Goal: Task Accomplishment & Management: Use online tool/utility

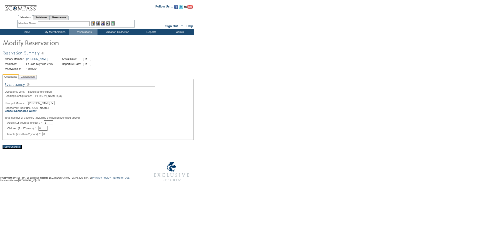
click at [29, 75] on span "Explanation" at bounding box center [28, 76] width 16 height 5
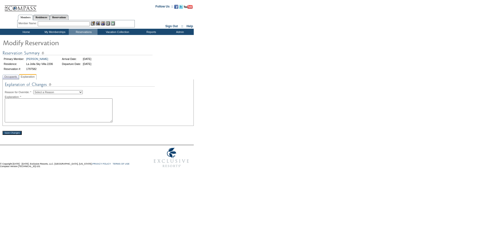
drag, startPoint x: 44, startPoint y: 92, endPoint x: 46, endPoint y: 94, distance: 2.9
click at [44, 92] on select "Select a Reason Creating Continuous Stay Days Rebooked After Cancellation Editi…" at bounding box center [58, 92] width 50 height 4
select select "1045"
click at [37, 91] on select "Select a Reason Creating Continuous Stay Days Rebooked After Cancellation Editi…" at bounding box center [58, 92] width 50 height 4
click at [61, 113] on textarea at bounding box center [59, 111] width 108 height 24
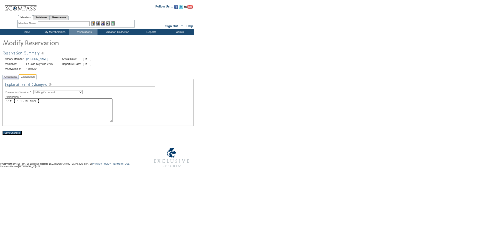
type textarea "per elizabeth"
click at [10, 133] on input "Save Changes" at bounding box center [12, 133] width 19 height 4
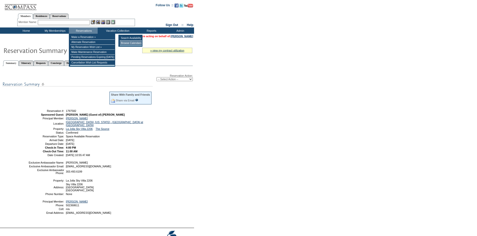
click at [132, 42] on td "Browse Calendars" at bounding box center [131, 43] width 22 height 5
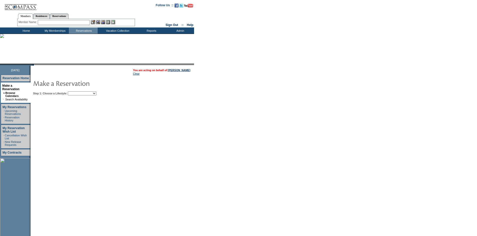
click at [96, 95] on select "Beach Leisure Metropolitan Mountain OIAL for Adventure OIAL for Couples OIAL fo…" at bounding box center [82, 94] width 29 height 4
select select "Beach"
click at [76, 92] on select "Beach Leisure Metropolitan Mountain OIAL for Adventure OIAL for Couples OIAL fo…" at bounding box center [82, 94] width 29 height 4
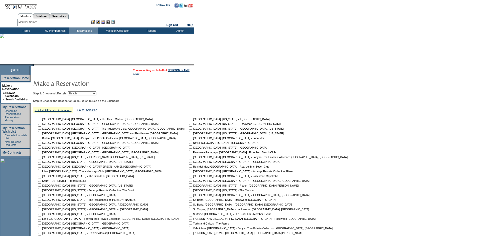
click at [189, 148] on input "checkbox" at bounding box center [190, 147] width 3 height 3
checkbox input "true"
click at [41, 211] on input "checkbox" at bounding box center [39, 208] width 3 height 3
checkbox input "true"
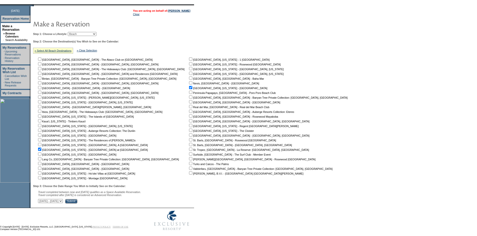
scroll to position [67, 0]
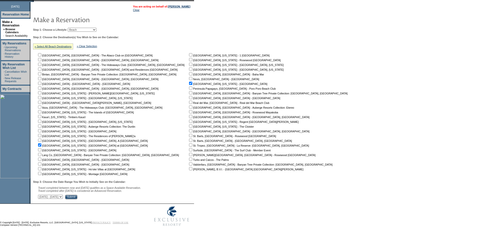
click at [116, 196] on div "Step 3: Choose the Date Range You Wish to Initially See on the Calendar: Travel…" at bounding box center [192, 190] width 318 height 19
click at [77, 198] on input "Submit" at bounding box center [71, 197] width 12 height 5
